Goal: Check status: Check status

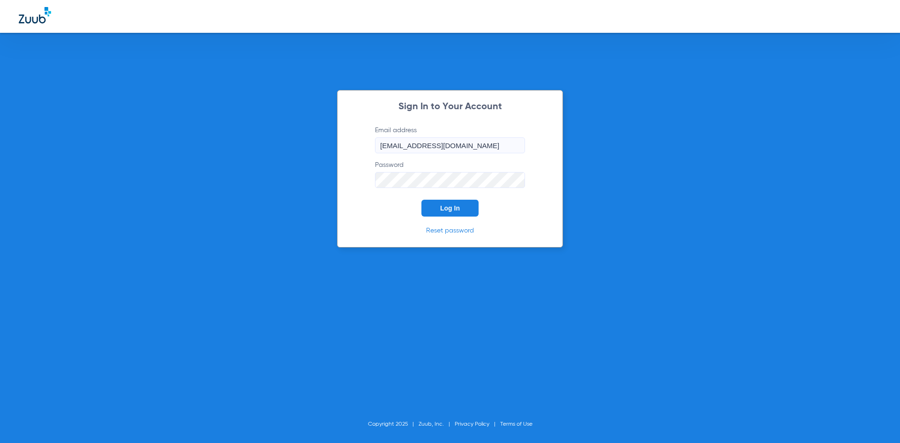
click at [445, 206] on span "Log In" at bounding box center [450, 208] width 20 height 8
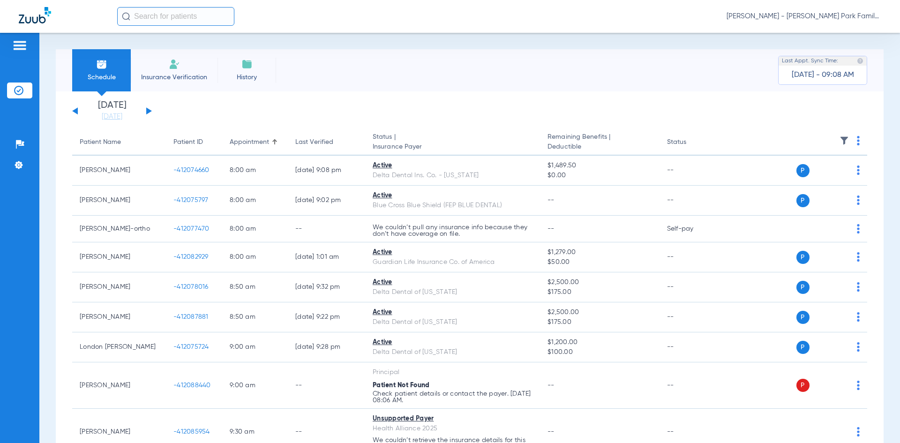
click at [146, 112] on div "[DATE] [DATE] [DATE] [DATE] [DATE] [DATE] [DATE] [DATE] [DATE] [DATE] [DATE] [D…" at bounding box center [112, 111] width 80 height 21
click at [147, 110] on button at bounding box center [149, 110] width 6 height 7
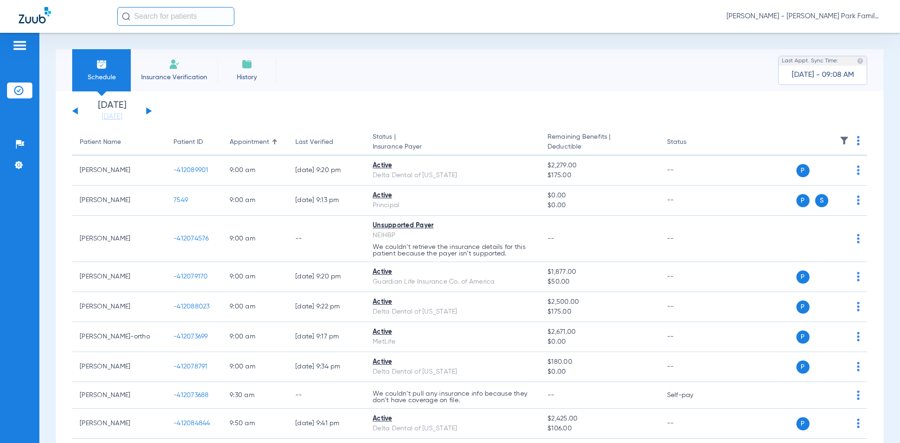
click at [251, 73] on span "History" at bounding box center [247, 77] width 45 height 9
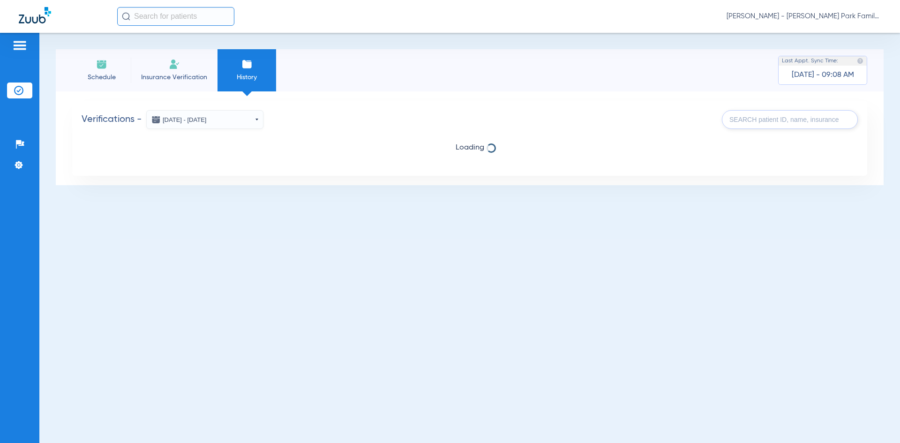
click at [256, 121] on button "[DATE] - [DATE]" at bounding box center [204, 119] width 117 height 19
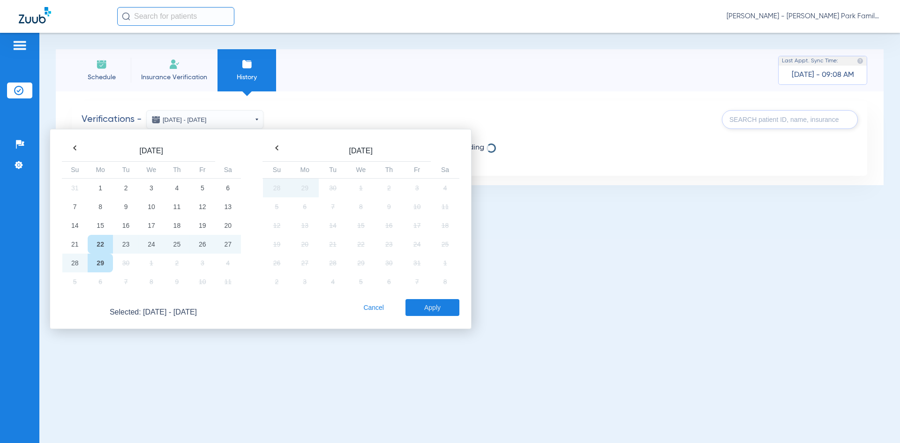
click at [97, 267] on td "29" at bounding box center [100, 263] width 25 height 19
click at [423, 309] on button "Apply" at bounding box center [433, 307] width 54 height 17
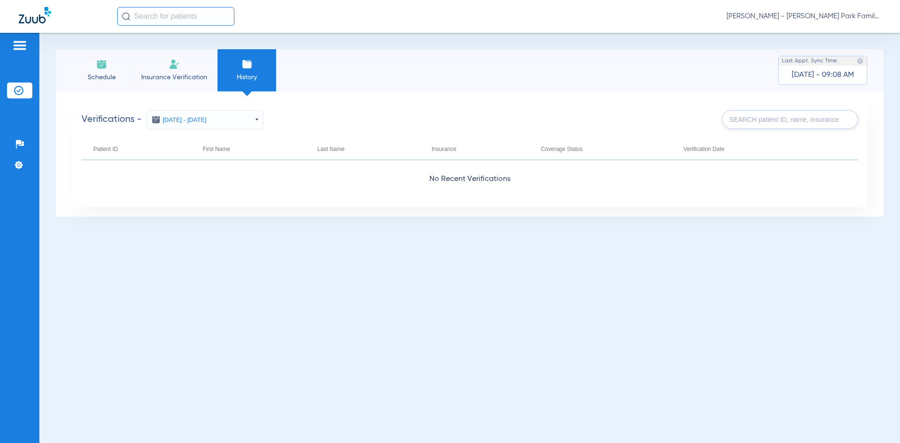
click at [765, 117] on input "text" at bounding box center [790, 119] width 136 height 19
type input "[PERSON_NAME]"
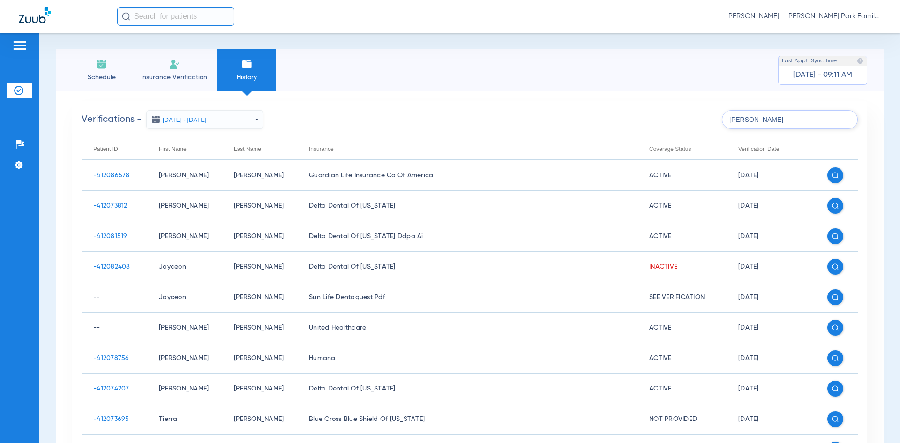
drag, startPoint x: 106, startPoint y: 68, endPoint x: 130, endPoint y: 76, distance: 25.2
click at [106, 68] on img at bounding box center [101, 64] width 11 height 11
